Goal: Check status: Check status

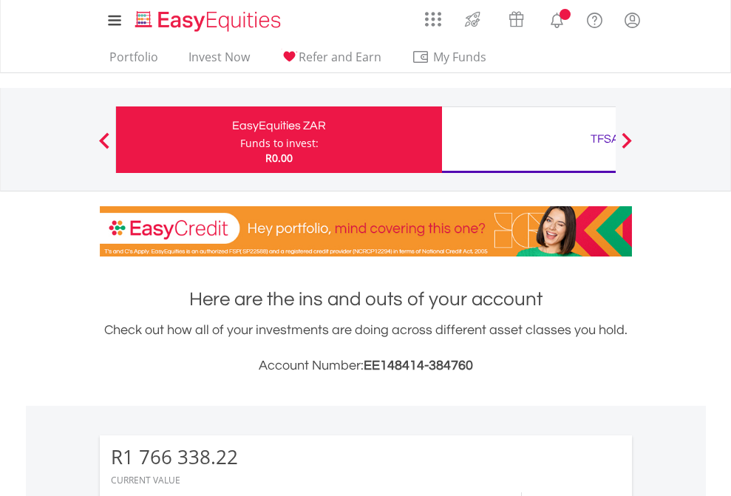
scroll to position [142, 232]
click at [240, 140] on div "Funds to invest:" at bounding box center [279, 143] width 78 height 15
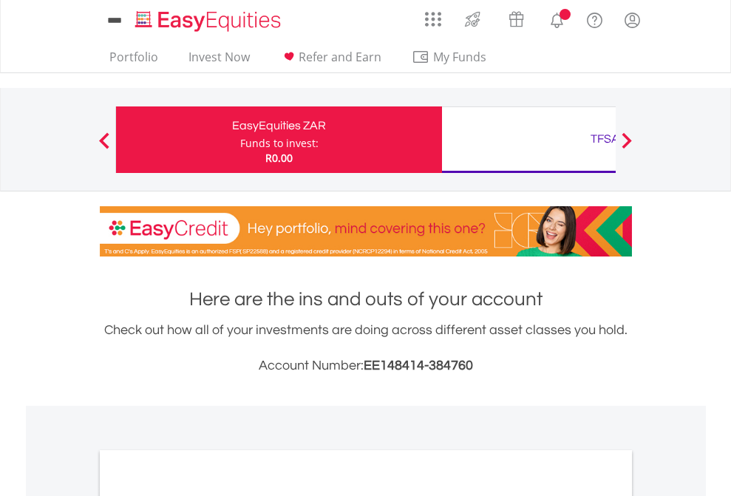
scroll to position [889, 0]
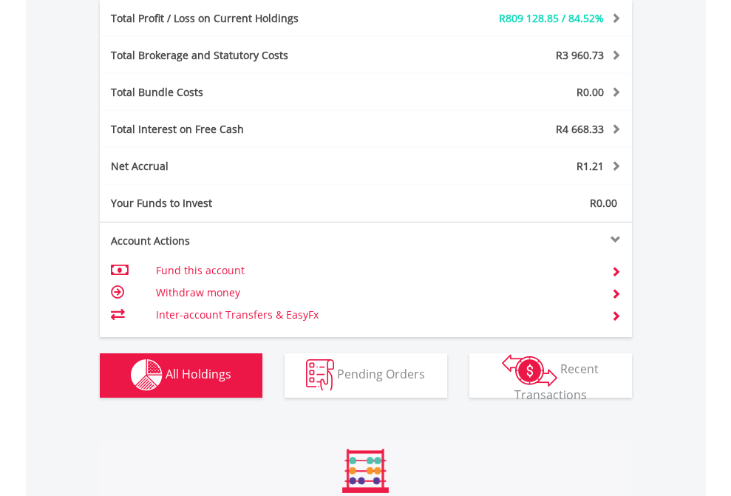
scroll to position [142, 232]
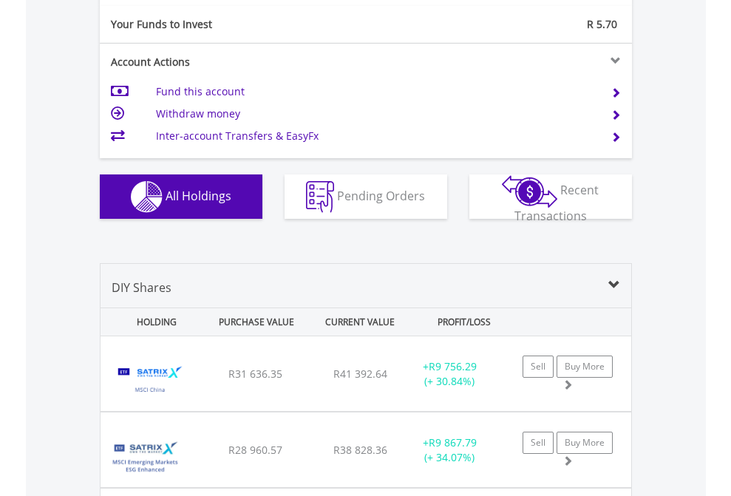
scroll to position [1645, 0]
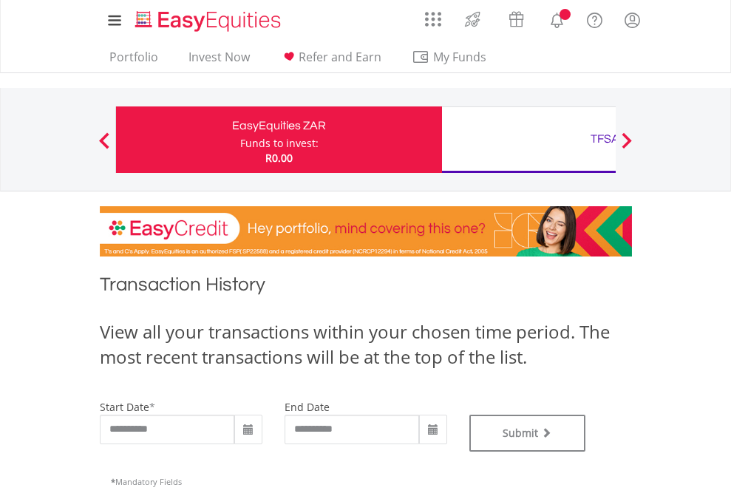
type input "**********"
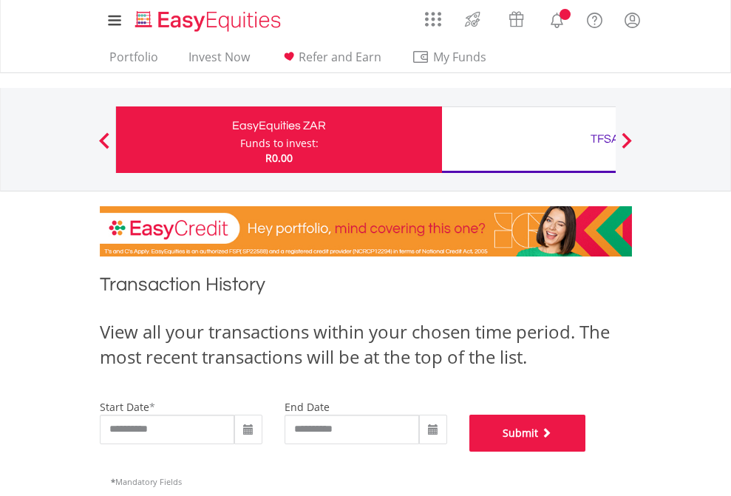
click at [586, 452] on button "Submit" at bounding box center [528, 433] width 117 height 37
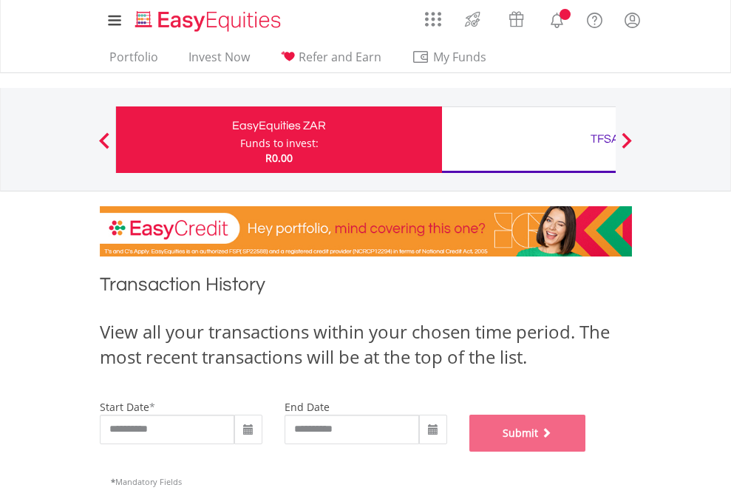
scroll to position [600, 0]
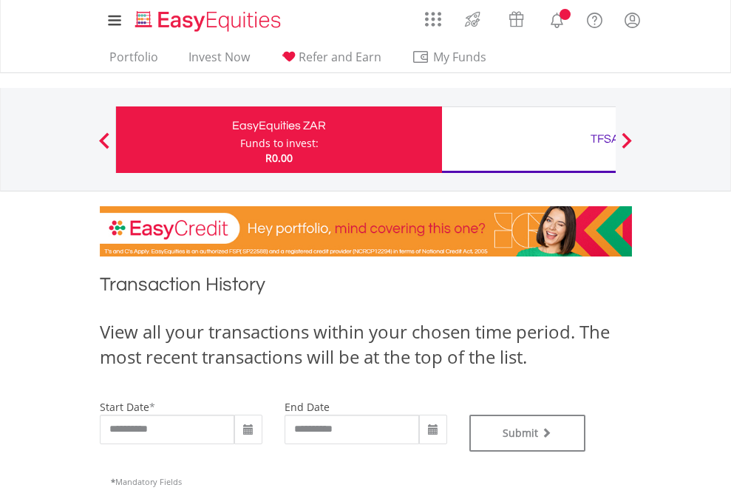
click at [529, 140] on div "TFSA" at bounding box center [605, 139] width 308 height 21
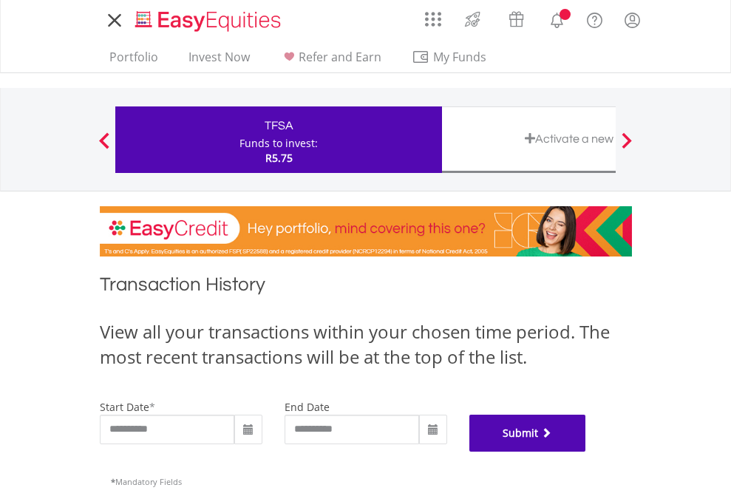
click at [586, 452] on button "Submit" at bounding box center [528, 433] width 117 height 37
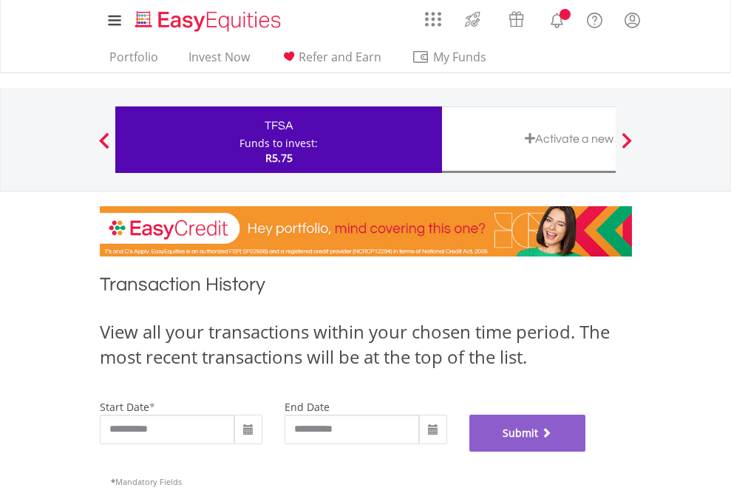
scroll to position [600, 0]
